Goal: Answer question/provide support: Share knowledge or assist other users

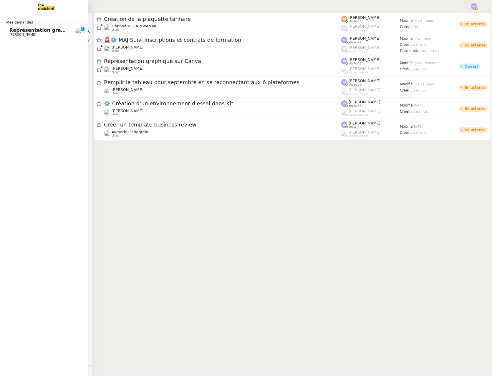
click at [38, 36] on link "Représentation graphique sur Canva [PERSON_NAME] 0 1 2 3 4 5 6 7 8 9" at bounding box center [44, 32] width 88 height 14
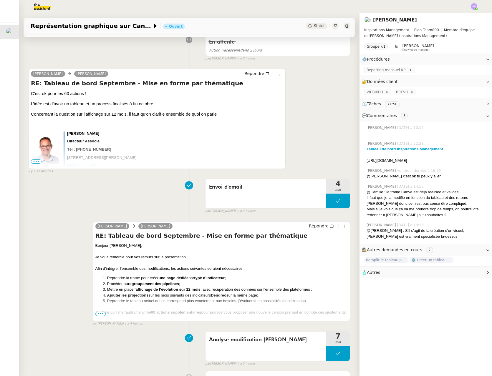
scroll to position [118, 0]
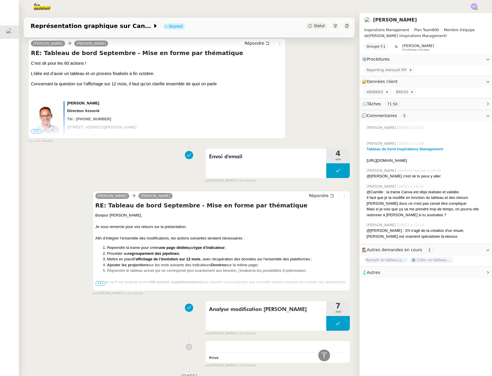
click at [101, 284] on span "•••" at bounding box center [100, 284] width 11 height 4
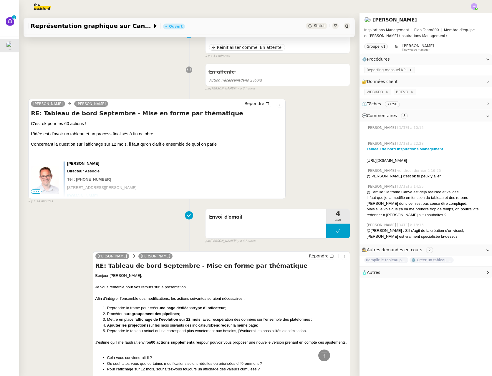
scroll to position [0, 0]
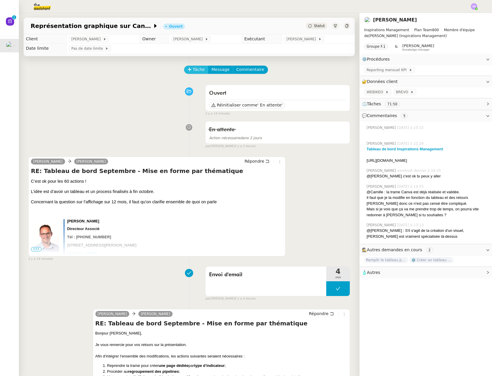
click at [193, 70] on span "Tâche" at bounding box center [199, 69] width 12 height 7
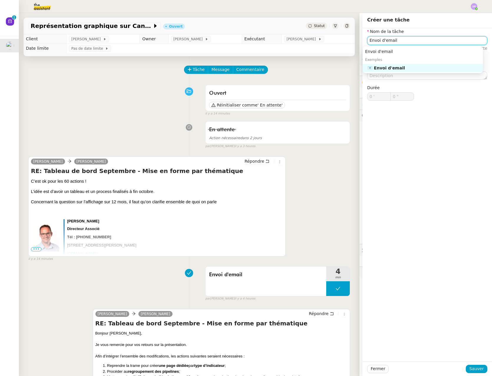
click at [399, 71] on nz-auto-option "📧 Envoi d'email" at bounding box center [423, 68] width 120 height 8
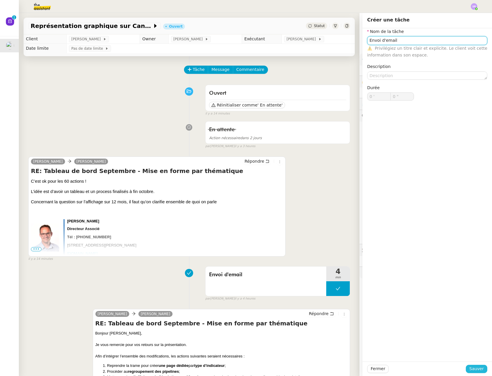
type input "Envoi d'email"
click at [473, 372] on span "Sauver" at bounding box center [476, 369] width 14 height 7
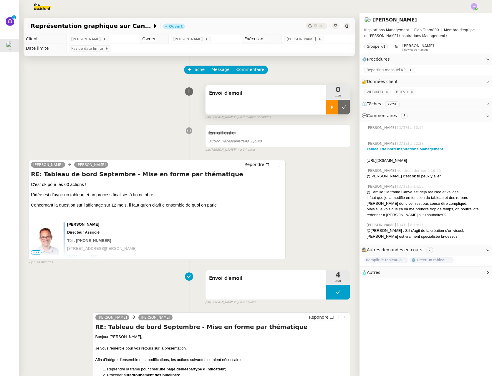
click at [331, 107] on icon at bounding box center [332, 106] width 2 height 3
click at [256, 164] on span "Répondre" at bounding box center [254, 165] width 20 height 6
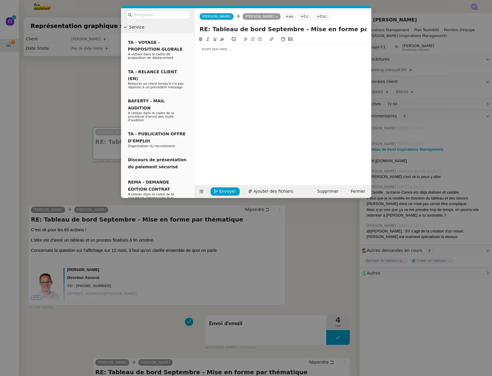
drag, startPoint x: 214, startPoint y: 49, endPoint x: 231, endPoint y: 49, distance: 17.1
click at [214, 49] on div at bounding box center [283, 48] width 172 height 5
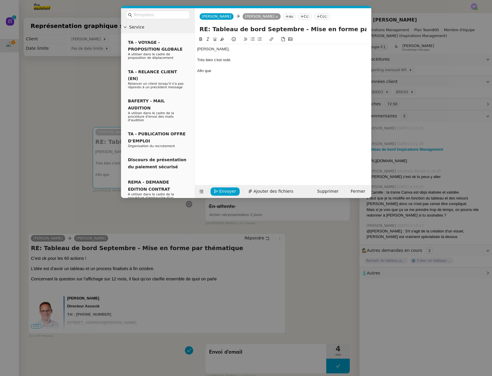
click at [213, 60] on div "Très bien c'est noté." at bounding box center [283, 59] width 172 height 5
click at [0, 0] on lt-span ", c'est" at bounding box center [0, 0] width 0 height 0
click at [216, 71] on div "Afin que" at bounding box center [283, 70] width 172 height 5
drag, startPoint x: 232, startPoint y: 70, endPoint x: 193, endPoint y: 72, distance: 39.2
click at [193, 72] on nz-layout "Service TA - VOYAGE - PROPOSITION GLOBALE A utiliser dans le cadre de propositi…" at bounding box center [246, 103] width 250 height 190
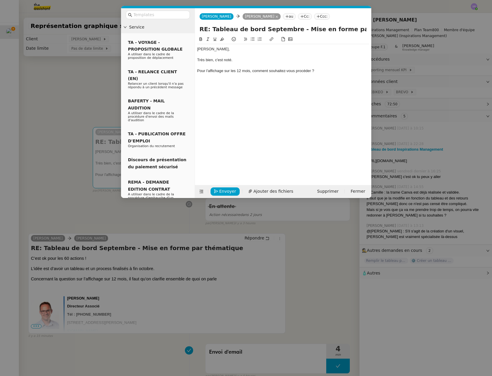
drag, startPoint x: 76, startPoint y: 106, endPoint x: 80, endPoint y: 107, distance: 4.2
click at [76, 106] on nz-modal-container "Service TA - VOYAGE - PROPOSITION GLOBALE A utiliser dans le cadre de propositi…" at bounding box center [246, 188] width 492 height 376
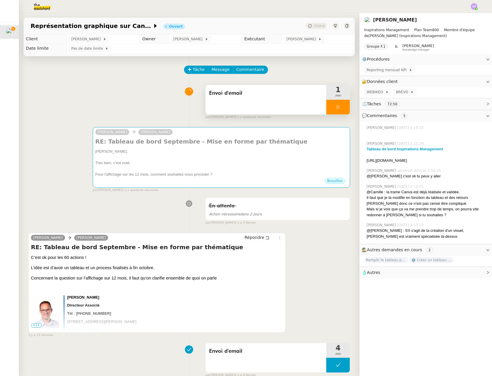
click at [334, 111] on div at bounding box center [338, 107] width 24 height 15
click at [34, 325] on span "•••" at bounding box center [36, 325] width 11 height 4
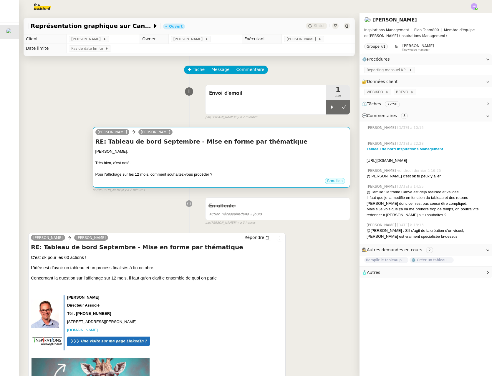
click at [223, 172] on div "Pour l'affichage sur les 12 mois, comment souhaitez-vous procéder ?" at bounding box center [221, 175] width 252 height 6
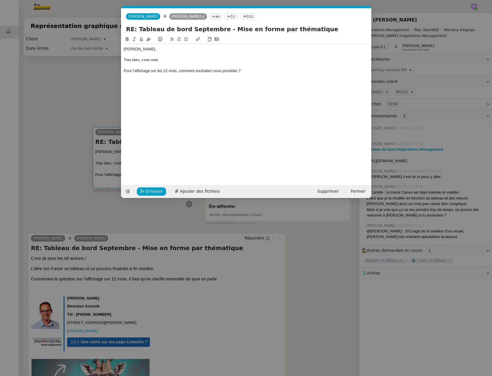
scroll to position [0, 12]
click at [187, 71] on div "Pour l'affichage sur les 12 mois, comment souhaitez-vous procéder ?" at bounding box center [246, 70] width 245 height 5
click at [212, 71] on div "Pour l'affichage sur les 12 mois, souhaitez-vous procéder ?" at bounding box center [246, 70] width 245 height 5
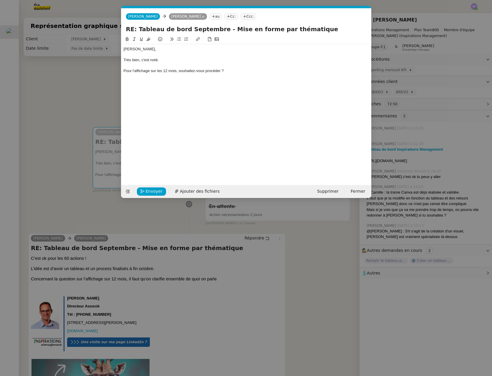
click at [124, 70] on div "Pour l'affichage sur les 12 mois, souhaitez-vous procéder ?" at bounding box center [246, 70] width 245 height 5
click at [65, 101] on nz-modal-container "Service TA - VOYAGE - PROPOSITION GLOBALE A utiliser dans le cadre de propositi…" at bounding box center [246, 188] width 492 height 376
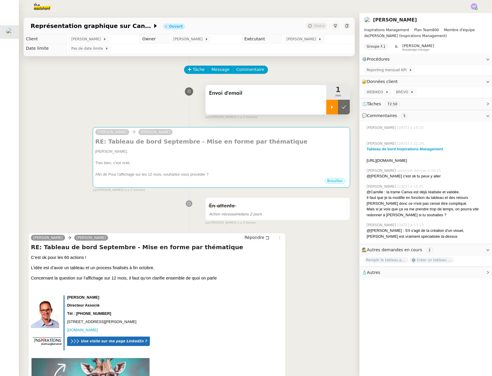
click at [330, 107] on icon at bounding box center [332, 107] width 5 height 5
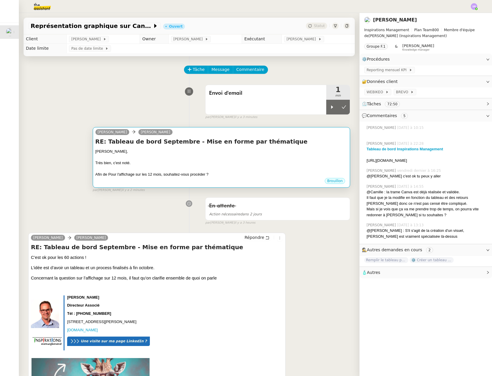
click at [256, 165] on div "Très bien, c'est noté." at bounding box center [221, 163] width 252 height 6
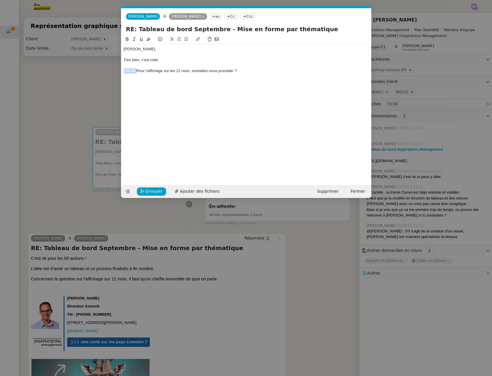
drag, startPoint x: 136, startPoint y: 72, endPoint x: 120, endPoint y: 70, distance: 15.7
click at [120, 70] on nz-modal-container "Service TA - VOYAGE - PROPOSITION GLOBALE A utiliser dans le cadre de propositi…" at bounding box center [246, 188] width 492 height 376
click at [132, 70] on div "Pour l'affichage sur les 12 mois, souhaitez-vous procéder ?" at bounding box center [246, 70] width 245 height 5
click at [233, 71] on div "Pour clarifier l'affichage sur les 12 mois, souhaitez-vous procéder ?" at bounding box center [246, 70] width 245 height 5
click at [234, 71] on div "Pour clarifier l'affichage sur les 12 mois, souhaitez-vous procéder ?" at bounding box center [246, 70] width 245 height 5
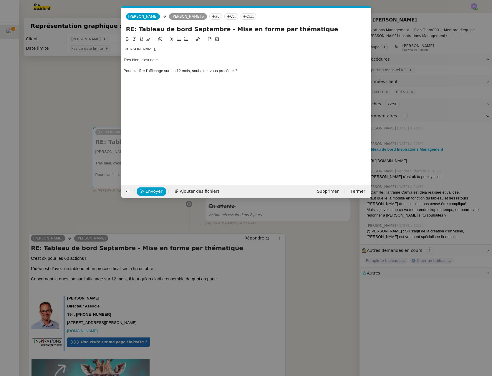
click at [225, 70] on div "Pour clarifier l'affichage sur les 12 mois, souhaitez-vous procéder ?" at bounding box center [246, 70] width 245 height 5
click at [244, 71] on div "Pour clarifier l'affichage sur les 12 mois, souhaitez-vous refaire une réuion d…" at bounding box center [246, 70] width 245 height 5
click at [0, 0] on lt-span "réu n ion" at bounding box center [0, 0] width 0 height 0
click at [234, 87] on div "[PERSON_NAME], Très bien, c'est noté. Pour clarifier l'affichage sur les 12 moi…" at bounding box center [246, 106] width 245 height 140
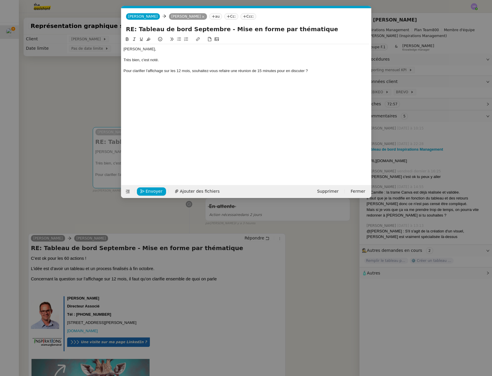
click at [222, 71] on div "Pour clarifier l'affichage sur les 12 mois, souhaitez-vous refaire une réunion …" at bounding box center [246, 70] width 245 height 5
click at [317, 73] on div "Pour clarifier l'affichage sur les 12 mois, souhaitez-vous une nouvelle réunion…" at bounding box center [246, 70] width 245 height 5
click at [97, 102] on nz-modal-container "Service TA - VOYAGE - PROPOSITION GLOBALE A utiliser dans le cadre de propositi…" at bounding box center [246, 188] width 492 height 376
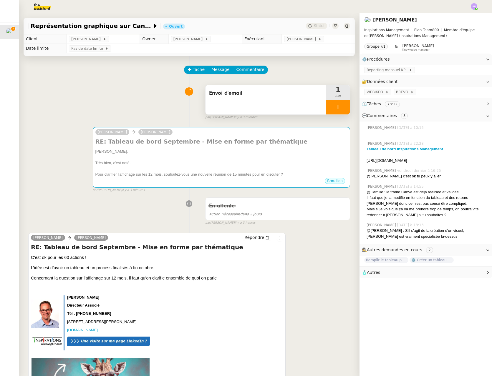
click at [335, 109] on icon at bounding box center [337, 107] width 5 height 5
click at [326, 110] on div at bounding box center [332, 107] width 12 height 15
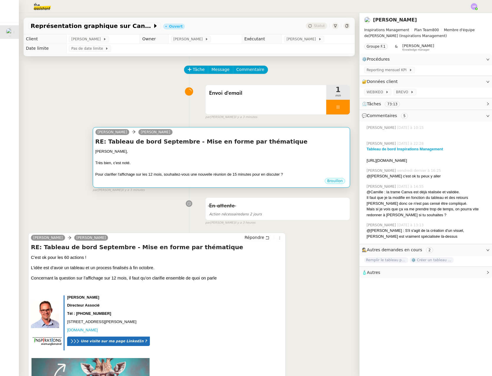
click at [263, 159] on div at bounding box center [221, 158] width 252 height 6
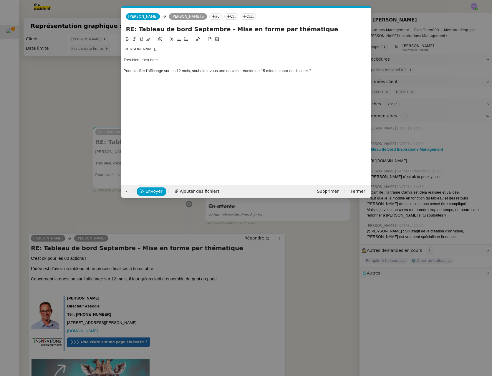
click at [320, 76] on div "[PERSON_NAME], Très bien, c'est noté. Pour clarifier l'affichage sur les 12 moi…" at bounding box center [246, 106] width 245 height 140
drag, startPoint x: 308, startPoint y: 72, endPoint x: 305, endPoint y: 72, distance: 3.5
click at [308, 72] on div "Pour clarifier l'affichage sur les 12 mois, souhaitez-vous une nouvelle réunion…" at bounding box center [246, 70] width 245 height 5
click at [303, 71] on div "Pour clarifier l'affichage sur les 12 mois, souhaitez-vous une nouvelle réunion…" at bounding box center [246, 70] width 245 height 5
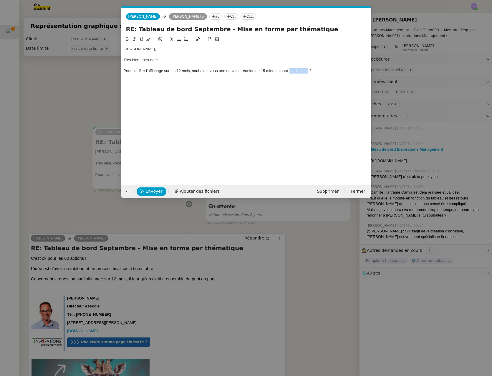
drag, startPoint x: 289, startPoint y: 72, endPoint x: 308, endPoint y: 71, distance: 18.6
click at [308, 71] on div "Pour clarifier l'affichage sur les 12 mois, souhaitez-vous une nouvelle réunion…" at bounding box center [246, 70] width 245 height 5
click at [292, 72] on div "Pour clarifier l'affichage sur les 12 mois, souhaitez-vous une nouvelle réunion…" at bounding box center [246, 70] width 245 height 5
click at [309, 71] on div "Pour clarifier l'affichage sur les 12 mois, souhaitez-vous une nouvelle réunion…" at bounding box center [246, 70] width 245 height 5
click at [357, 69] on div "Pour clarifier l'affichage sur les 12 mois, souhaitez-vous une nouvelle réunion…" at bounding box center [246, 70] width 245 height 5
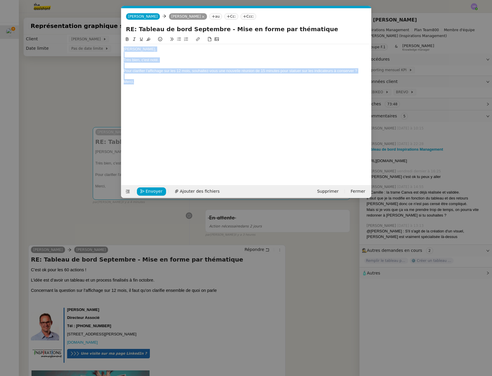
drag, startPoint x: 154, startPoint y: 80, endPoint x: 119, endPoint y: 49, distance: 46.4
click at [119, 49] on nz-modal-container "Service TA - VOYAGE - PROPOSITION GLOBALE A utiliser dans le cadre de propositi…" at bounding box center [246, 188] width 492 height 376
copy div "[PERSON_NAME], Très bien, c'est noté. Pour clarifier l'affichage sur les 12 moi…"
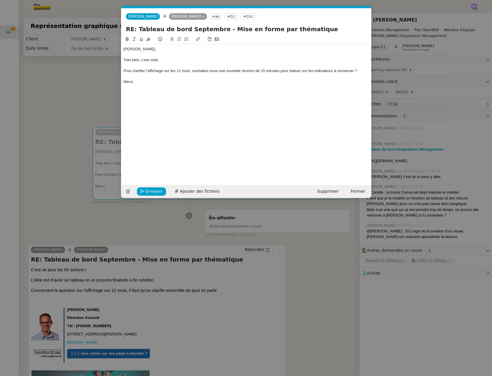
drag, startPoint x: 77, startPoint y: 102, endPoint x: 81, endPoint y: 99, distance: 4.9
click at [77, 101] on nz-modal-container "Service TA - VOYAGE - PROPOSITION GLOBALE A utiliser dans le cadre de propositi…" at bounding box center [246, 188] width 492 height 376
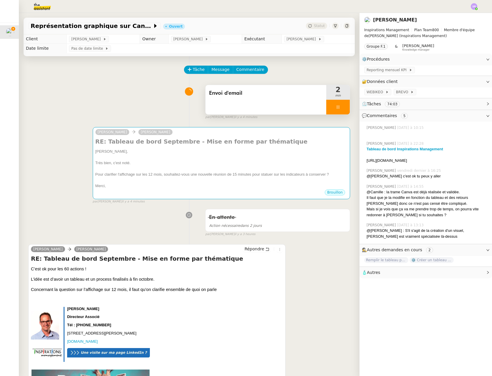
click at [336, 106] on div at bounding box center [338, 107] width 24 height 15
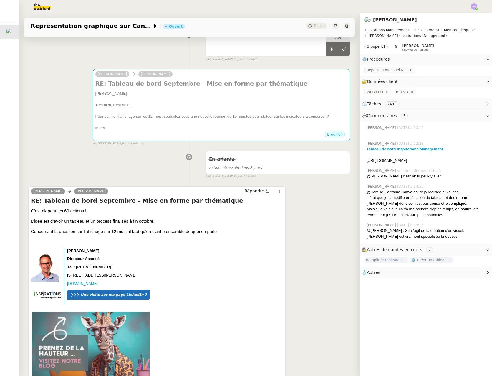
scroll to position [0, 0]
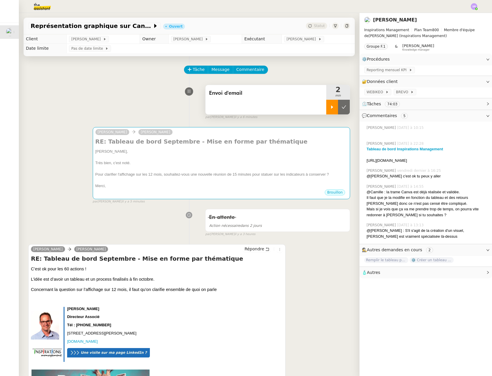
click at [330, 108] on icon at bounding box center [332, 107] width 5 height 5
click at [330, 110] on div at bounding box center [338, 107] width 24 height 15
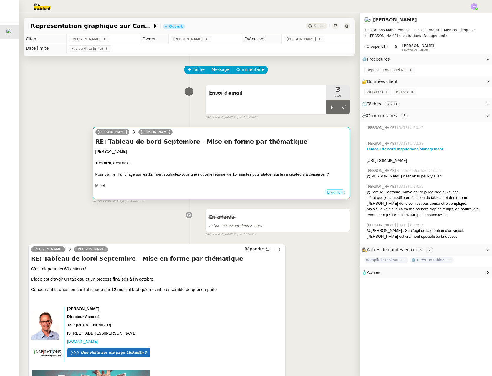
click at [241, 169] on div at bounding box center [221, 169] width 252 height 6
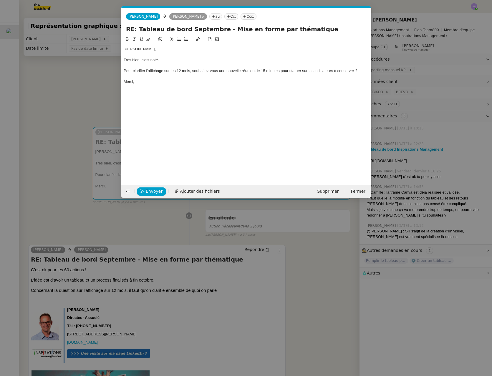
scroll to position [0, 12]
click at [52, 138] on nz-modal-container "Service TA - VOYAGE - PROPOSITION GLOBALE A utiliser dans le cadre de propositi…" at bounding box center [246, 188] width 492 height 376
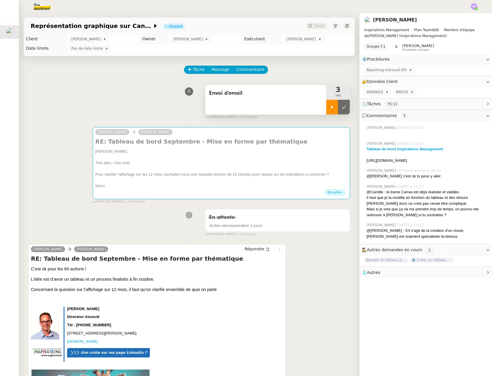
click at [330, 109] on icon at bounding box center [332, 107] width 5 height 5
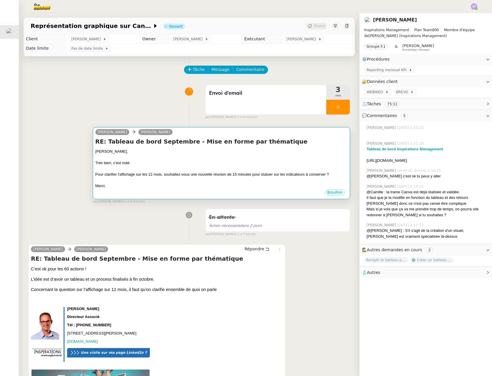
click at [268, 165] on div "Très bien, c'est noté." at bounding box center [221, 163] width 252 height 6
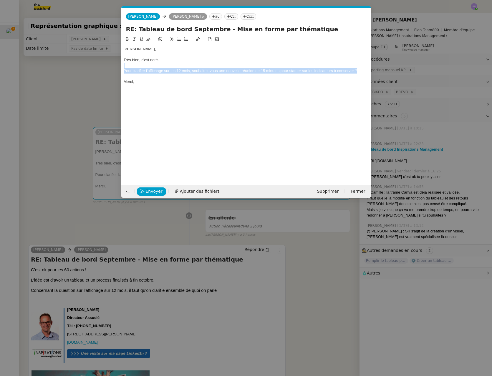
drag, startPoint x: 360, startPoint y: 72, endPoint x: 72, endPoint y: 68, distance: 287.5
click at [72, 68] on nz-modal-container "Service TA - VOYAGE - PROPOSITION GLOBALE A utiliser dans le cadre de propositi…" at bounding box center [246, 188] width 492 height 376
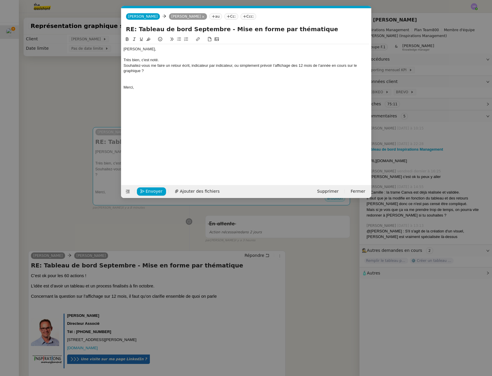
click at [170, 61] on div "Très bien, c'est noté." at bounding box center [246, 59] width 245 height 5
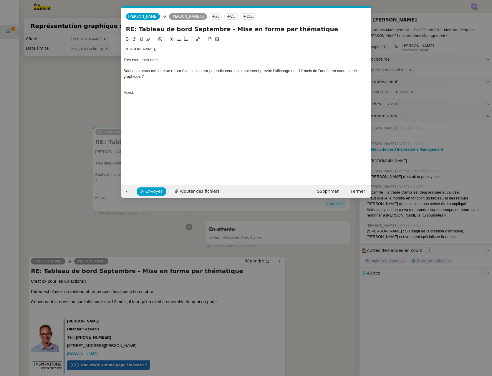
click at [234, 71] on div "Souhaitez-vous me faire un retour écrit, indicateur par indicateur, ou simpleme…" at bounding box center [246, 73] width 245 height 11
click at [124, 70] on div "Souhaitez-vous me faire un retour écrit, indicateur par indicateur, ou simpleme…" at bounding box center [246, 73] width 245 height 11
click at [199, 72] on div "Pour l'affichage sur 12 mois,souhaitez-vous me faire un retour écrit, indicateu…" at bounding box center [246, 73] width 245 height 11
click at [172, 71] on div "Pour l'affichage sur 12 mois,souhaitez-vous me faire un retour écrit, indicateu…" at bounding box center [246, 73] width 245 height 11
click at [199, 71] on div "Pour l'affichage sur 12 mois, souhaitez-vous me faire un retour écrit, indicate…" at bounding box center [246, 73] width 245 height 11
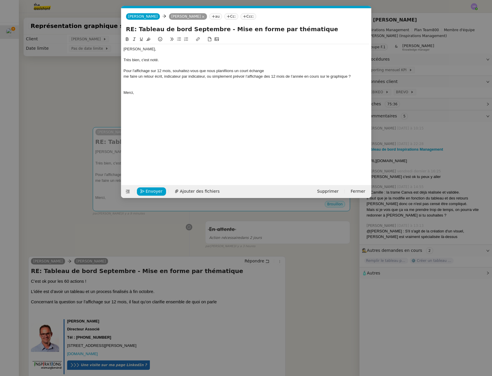
click at [278, 72] on div "Pour l'affichage sur 12 mois, souhaitez-vous que nous planifiions un court écha…" at bounding box center [246, 70] width 245 height 5
click at [352, 72] on div "Pour l'affichage sur 12 mois, souhaitez-vous que nous planifiions un court écha…" at bounding box center [246, 73] width 245 height 11
click at [355, 72] on div "Pour l'affichage sur 12 mois, souhaitez-vous que nous planifiions un court écha…" at bounding box center [246, 73] width 245 height 11
click at [164, 77] on div "Ou s'agit-il simplement prévoir l’affichage des 12 mois de l’année en cours sur…" at bounding box center [246, 76] width 245 height 5
click at [163, 78] on div "Ou s'agit-il simplement prévoir l’affichage des 12 mois de l’année en cours sur…" at bounding box center [246, 76] width 245 height 5
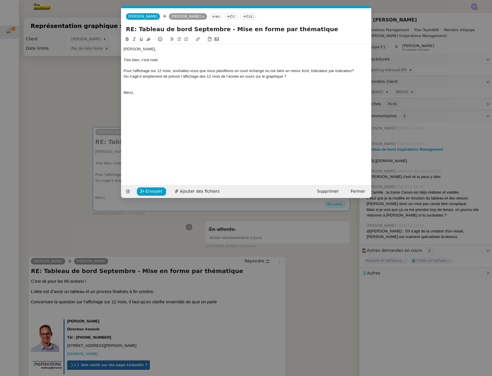
click at [283, 75] on div "Ou s'agit-il simplement de prévoir l’affichage des 12 mois de l’année en cours …" at bounding box center [246, 76] width 245 height 5
click at [153, 87] on div at bounding box center [246, 87] width 245 height 5
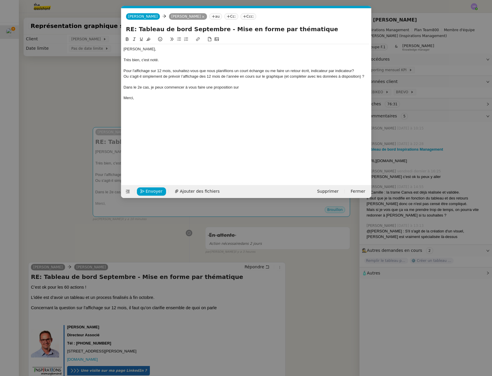
click at [82, 243] on nz-modal-container "Service TA - VOYAGE - PROPOSITION GLOBALE A utiliser dans le cadre de propositi…" at bounding box center [246, 188] width 492 height 376
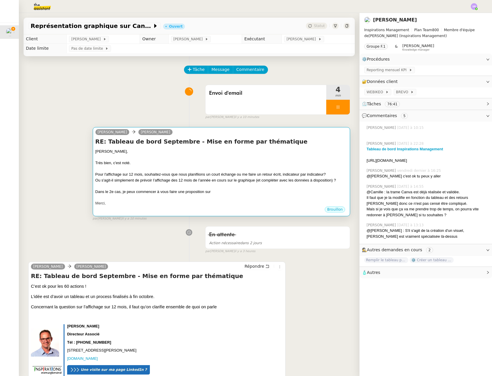
click at [230, 195] on div at bounding box center [221, 198] width 252 height 6
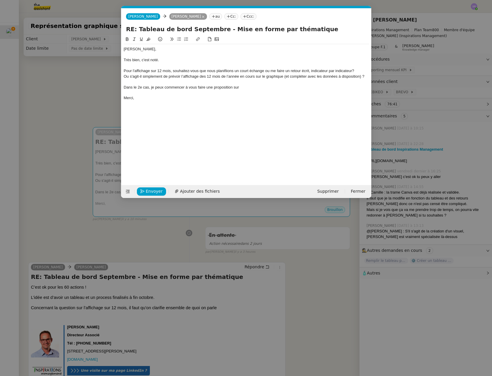
scroll to position [0, 12]
click at [245, 87] on div "Dans le 2e cas, je peux commencer à vous faire une proposition sur" at bounding box center [246, 87] width 245 height 5
click at [300, 87] on div "Dans le 2e cas, je peux commencer à vous faire une proposition sur les indicate…" at bounding box center [246, 87] width 245 height 5
click at [0, 0] on lt-span "val id ation" at bounding box center [0, 0] width 0 height 0
click at [330, 87] on div "Dans le 2e cas, je peux commencer à vous faire une proposition sur les indicate…" at bounding box center [246, 87] width 245 height 5
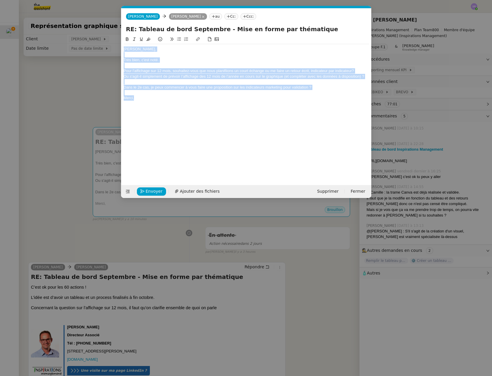
drag, startPoint x: 202, startPoint y: 94, endPoint x: 115, endPoint y: 39, distance: 102.9
click at [115, 39] on nz-modal-container "Service TA - VOYAGE - PROPOSITION GLOBALE A utiliser dans le cadre de propositi…" at bounding box center [246, 188] width 492 height 376
copy div "[PERSON_NAME], Très bien, c'est noté. Pour l'affichage sur 12 mois, souhaitez-v…"
click at [86, 93] on nz-modal-container "Service TA - VOYAGE - PROPOSITION GLOBALE A utiliser dans le cadre de propositi…" at bounding box center [246, 188] width 492 height 376
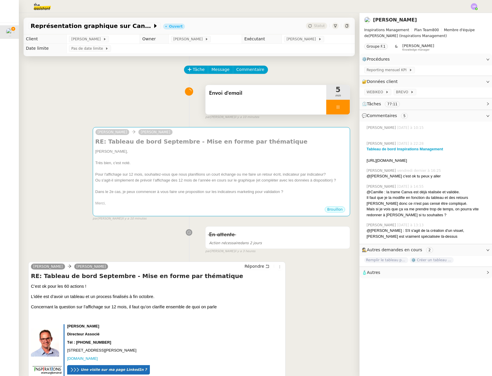
click at [333, 104] on div at bounding box center [338, 107] width 24 height 15
click at [341, 105] on icon at bounding box center [343, 107] width 5 height 5
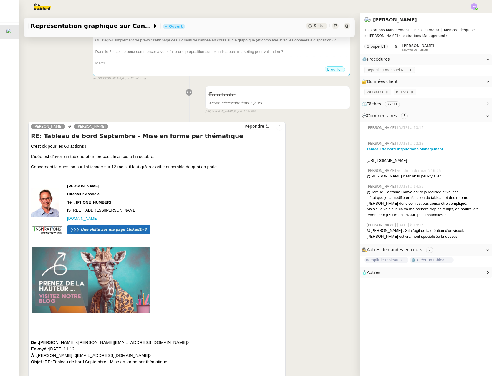
scroll to position [0, 0]
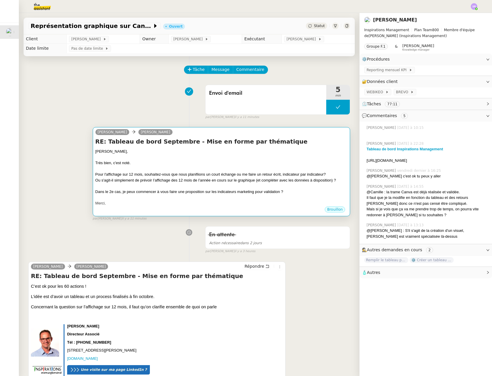
click at [233, 183] on div at bounding box center [221, 186] width 252 height 6
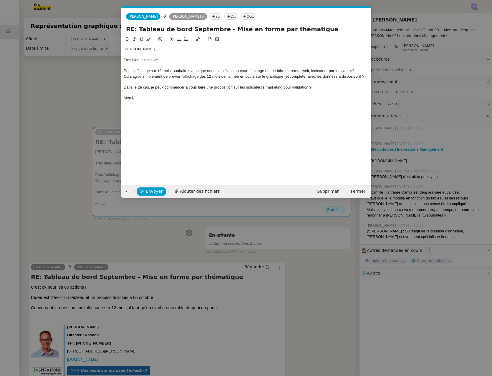
scroll to position [0, 12]
click at [149, 99] on div "Merci," at bounding box center [246, 97] width 245 height 5
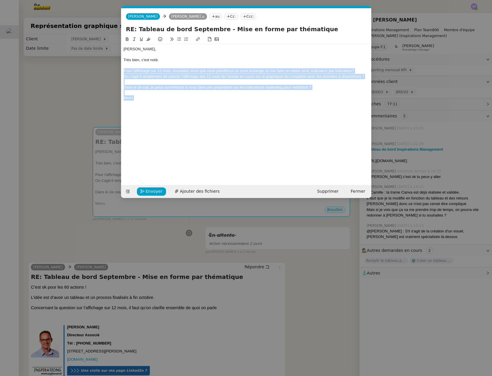
drag, startPoint x: 137, startPoint y: 99, endPoint x: 113, endPoint y: 72, distance: 36.5
click at [113, 72] on nz-modal-container "Service TA - VOYAGE - PROPOSITION GLOBALE A utiliser dans le cadre de propositi…" at bounding box center [246, 188] width 492 height 376
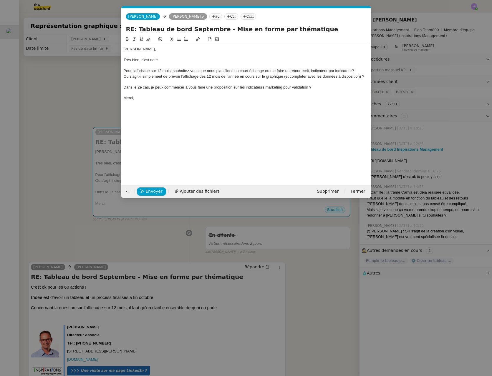
scroll to position [0, 0]
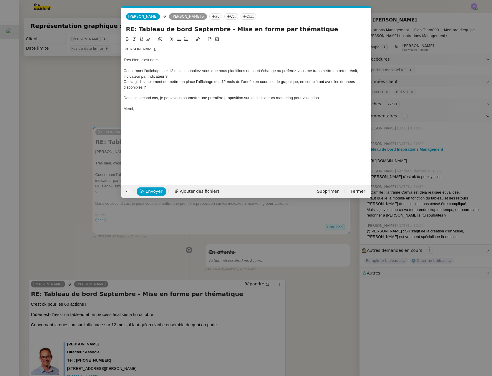
click at [325, 82] on div "Ou s’agit-il simplement de mettre en place l’affichage des 12 mois de l’année e…" at bounding box center [246, 84] width 245 height 11
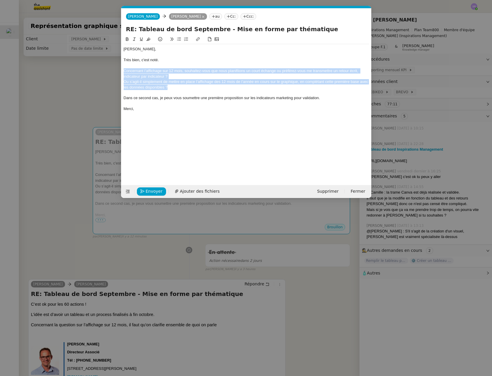
drag, startPoint x: 178, startPoint y: 87, endPoint x: 130, endPoint y: 67, distance: 51.2
click at [121, 71] on nz-spin "[PERSON_NAME], Très bien, c'est noté. Concernant l’affichage sur 12 mois, souha…" at bounding box center [246, 107] width 250 height 142
click at [179, 40] on icon at bounding box center [179, 39] width 4 height 4
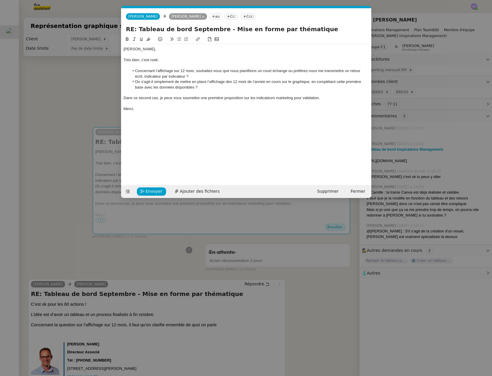
click at [170, 86] on li "Ou s’agit-il simplement de mettre en place l’affichage des 12 mois de l’année e…" at bounding box center [249, 84] width 240 height 11
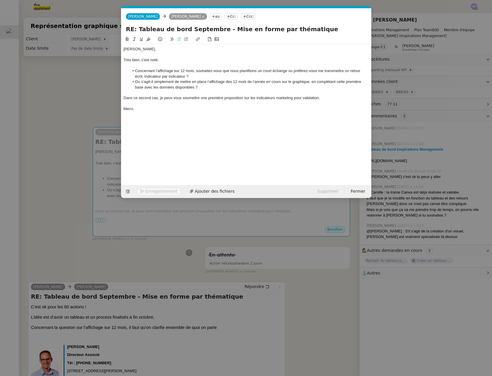
click at [195, 70] on li "Concernant l’affichage sur 12 mois, souhaitez-vous que nous planifiions un cour…" at bounding box center [249, 73] width 240 height 11
click at [205, 90] on div at bounding box center [246, 92] width 245 height 5
click at [345, 95] on div "Dans ce second cas, je peux vous soumettre une première proposition sur les ind…" at bounding box center [246, 97] width 245 height 5
click at [346, 98] on div "Dans ce second cas, je peux vous soumettre une première proposition sur les ind…" at bounding box center [246, 97] width 245 height 5
click at [260, 87] on li "Ou s’agit-il simplement de mettre en place l’affichage des 12 mois de l’année e…" at bounding box center [249, 84] width 240 height 11
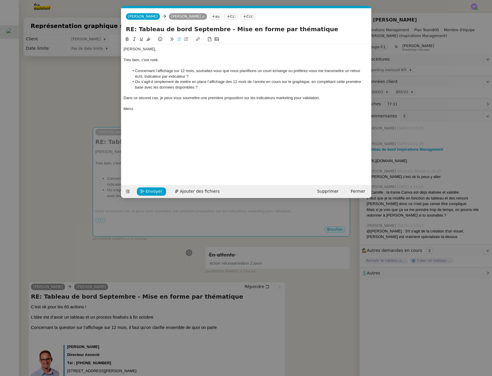
click at [277, 99] on div "Dans ce second cas, je peux vous soumettre une première proposition sur les ind…" at bounding box center [246, 97] width 245 height 5
click at [294, 99] on div "Dans ce second cas, je peux vous soumettre une première proposition sur les ind…" at bounding box center [246, 97] width 245 height 5
click at [144, 248] on nz-modal-container "Service TA - VOYAGE - PROPOSITION GLOBALE A utiliser dans le cadre de propositi…" at bounding box center [246, 188] width 492 height 376
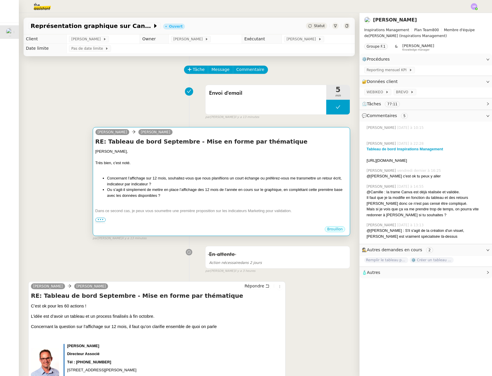
click at [147, 226] on div "Brouillon" at bounding box center [221, 230] width 252 height 9
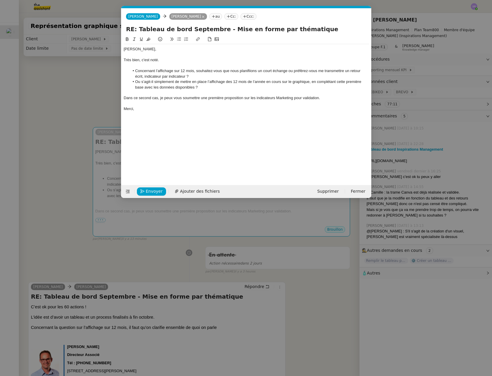
scroll to position [0, 12]
click at [152, 191] on span "Envoyer" at bounding box center [154, 191] width 17 height 7
click at [152, 191] on span "Confirmer l'envoi" at bounding box center [163, 191] width 35 height 7
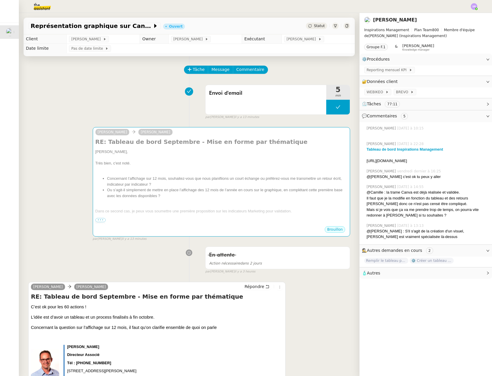
click at [152, 191] on nz-modal-container "Service TA - VOYAGE - PROPOSITION GLOBALE A utiliser dans le cadre de propositi…" at bounding box center [246, 188] width 492 height 376
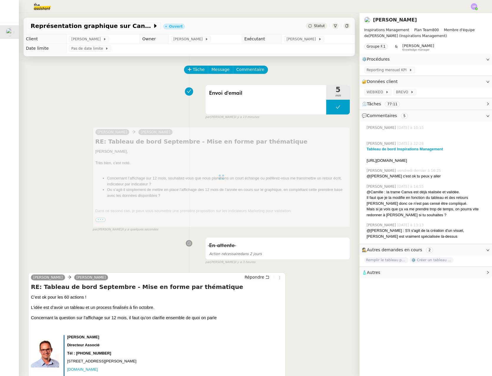
click at [45, 193] on div "[PERSON_NAME] RE: Tableau de bord Septembre - Mise en forme par thématique [PER…" at bounding box center [189, 177] width 322 height 110
click at [309, 30] on div "Représentation graphique sur Canva Ouvert Statut" at bounding box center [189, 26] width 331 height 17
click at [314, 26] on span "Statut" at bounding box center [319, 26] width 11 height 4
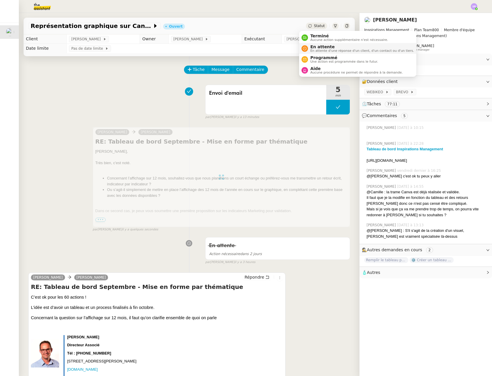
click at [314, 47] on span "En attente" at bounding box center [362, 46] width 104 height 5
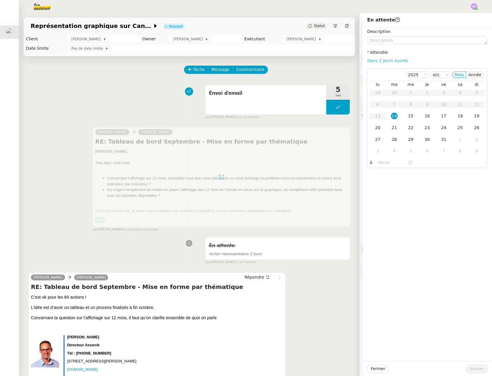
click at [390, 62] on link "Dans 2 jours ouvrés" at bounding box center [387, 60] width 41 height 5
type input "07:00"
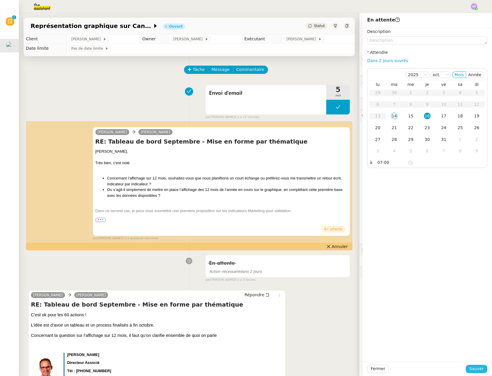
click at [471, 370] on span "Sauver" at bounding box center [476, 369] width 14 height 7
